Goal: Communication & Community: Answer question/provide support

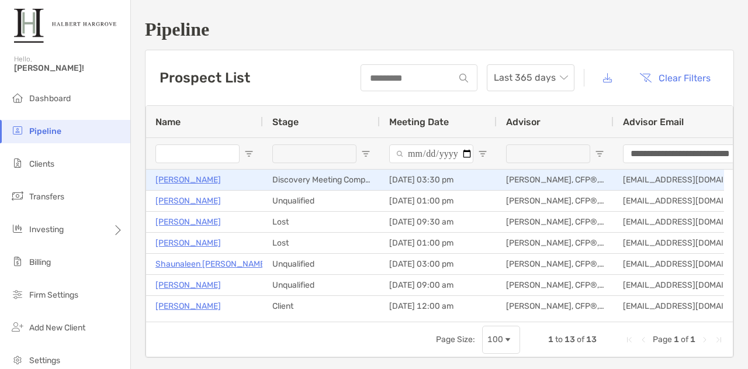
click at [183, 178] on p "[PERSON_NAME]" at bounding box center [187, 179] width 65 height 15
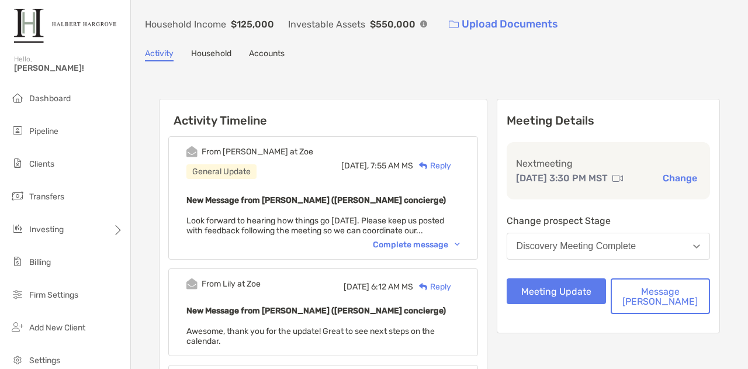
scroll to position [61, 0]
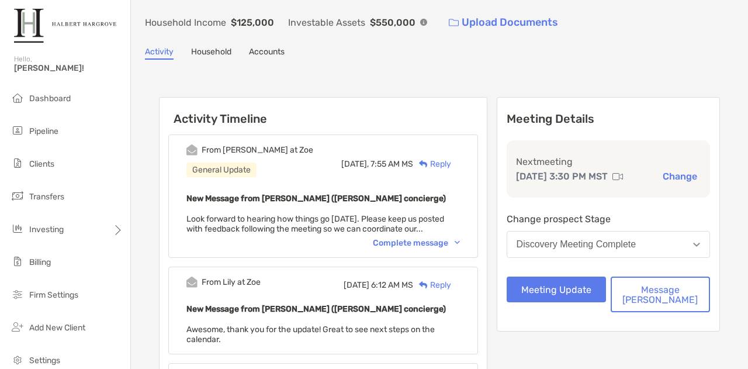
click at [451, 161] on div "Reply" at bounding box center [432, 164] width 38 height 12
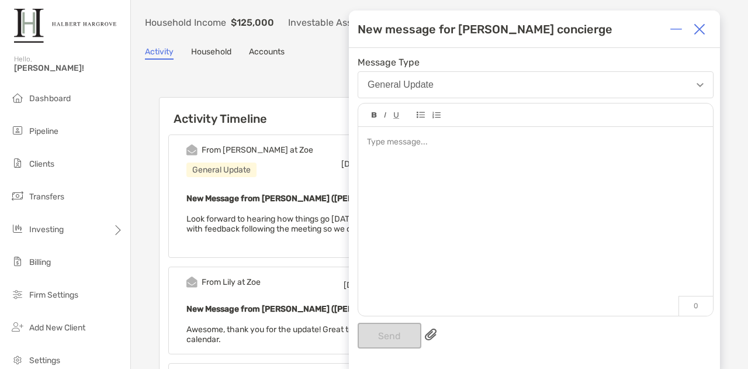
click at [455, 185] on div at bounding box center [535, 215] width 355 height 177
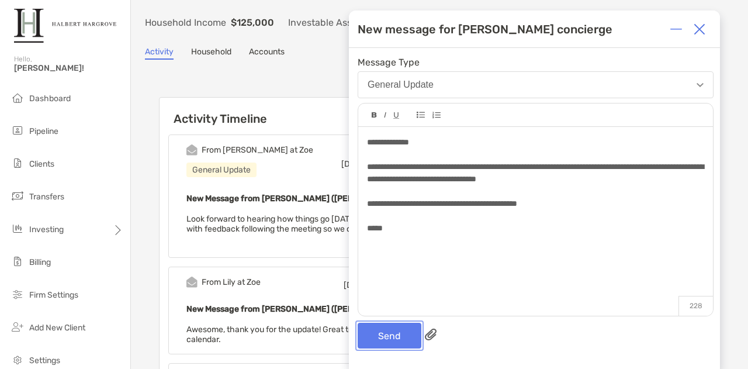
click at [380, 334] on button "Send" at bounding box center [389, 335] width 64 height 26
